Goal: Use online tool/utility: Utilize a website feature to perform a specific function

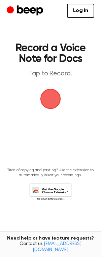
click at [54, 103] on span "button" at bounding box center [50, 98] width 19 height 19
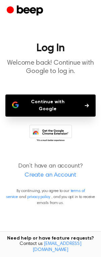
click at [66, 104] on button "Continue with Google" at bounding box center [50, 105] width 90 height 22
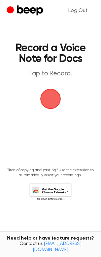
click at [48, 92] on span "button" at bounding box center [50, 99] width 20 height 20
click at [48, 100] on span "button" at bounding box center [50, 99] width 20 height 20
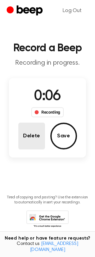
click at [34, 133] on button "Delete" at bounding box center [31, 136] width 27 height 27
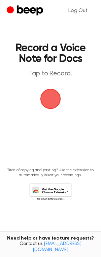
click at [52, 99] on span "button" at bounding box center [50, 98] width 19 height 19
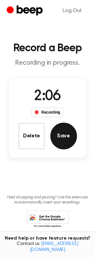
click at [65, 136] on button "Save" at bounding box center [64, 136] width 27 height 27
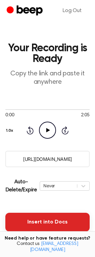
click at [56, 222] on button "Insert into Docs" at bounding box center [47, 222] width 85 height 19
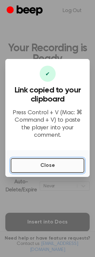
click at [41, 162] on button "Close" at bounding box center [48, 165] width 74 height 15
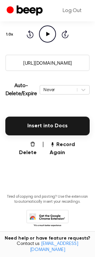
scroll to position [100, 0]
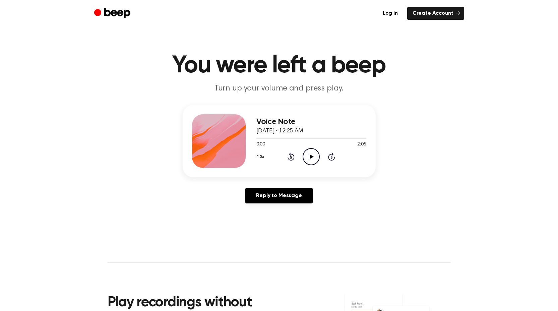
click at [309, 154] on icon "Play Audio" at bounding box center [311, 156] width 17 height 17
click at [312, 158] on icon at bounding box center [311, 156] width 3 height 4
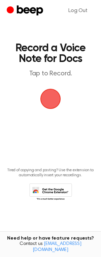
click at [52, 101] on span "button" at bounding box center [50, 98] width 19 height 19
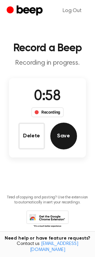
click at [59, 129] on button "Save" at bounding box center [64, 136] width 27 height 27
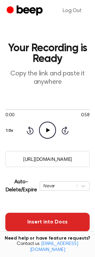
click at [49, 219] on button "Insert into Docs" at bounding box center [47, 222] width 85 height 19
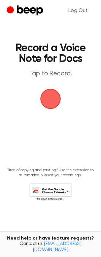
click at [54, 99] on span "button" at bounding box center [50, 99] width 26 height 26
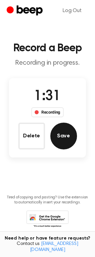
click at [62, 137] on button "Save" at bounding box center [64, 136] width 27 height 27
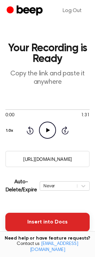
click at [35, 219] on button "Insert into Docs" at bounding box center [47, 222] width 85 height 19
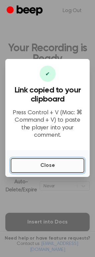
click at [36, 158] on button "Close" at bounding box center [48, 165] width 74 height 15
